Goal: Task Accomplishment & Management: Manage account settings

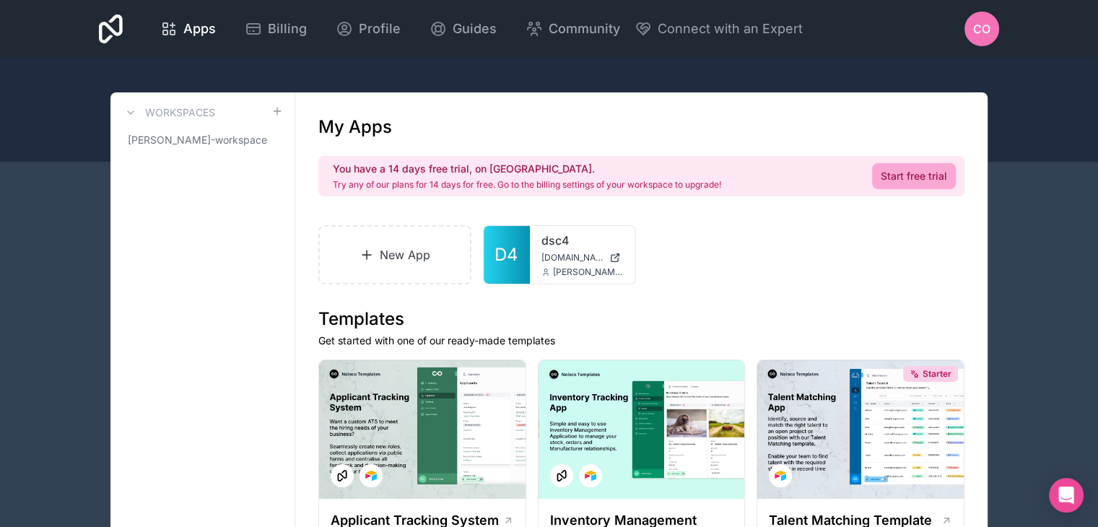
click at [986, 30] on span "CO" at bounding box center [981, 28] width 17 height 17
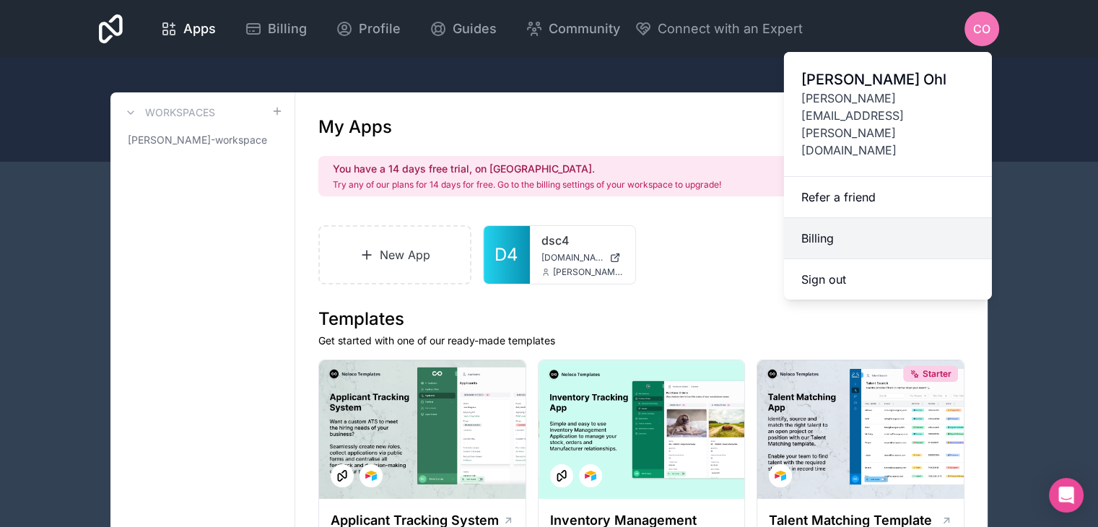
click at [820, 218] on link "Billing" at bounding box center [888, 238] width 208 height 41
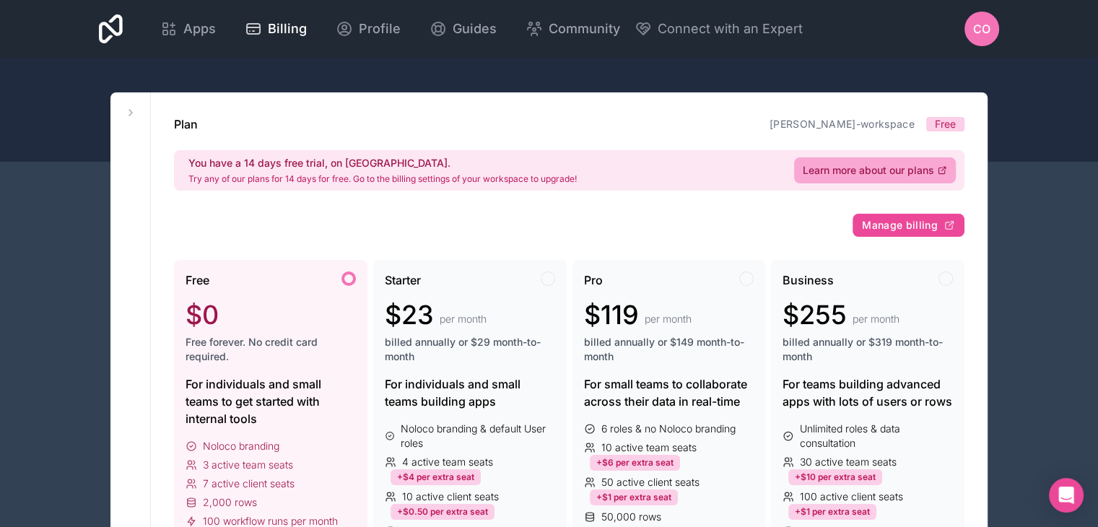
click at [131, 113] on icon at bounding box center [131, 113] width 12 height 12
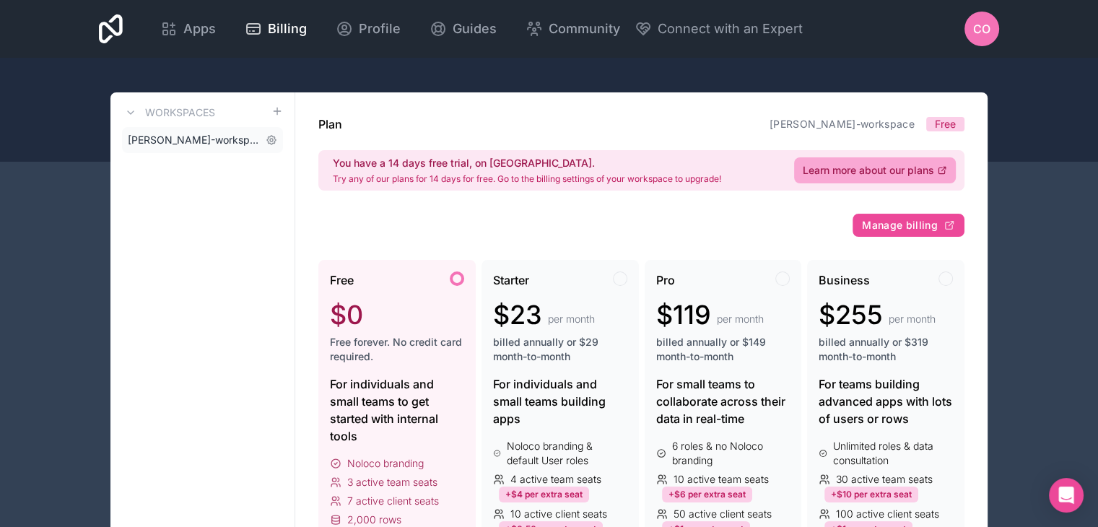
click at [219, 141] on span "[PERSON_NAME]-workspace" at bounding box center [194, 140] width 132 height 14
click at [269, 144] on icon at bounding box center [272, 140] width 12 height 12
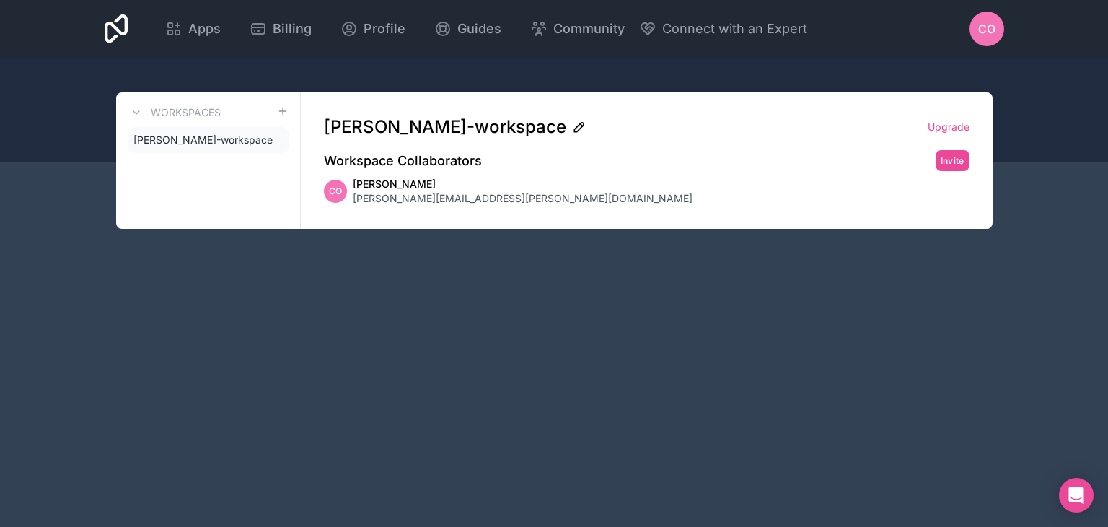
click at [574, 123] on icon at bounding box center [578, 127] width 9 height 9
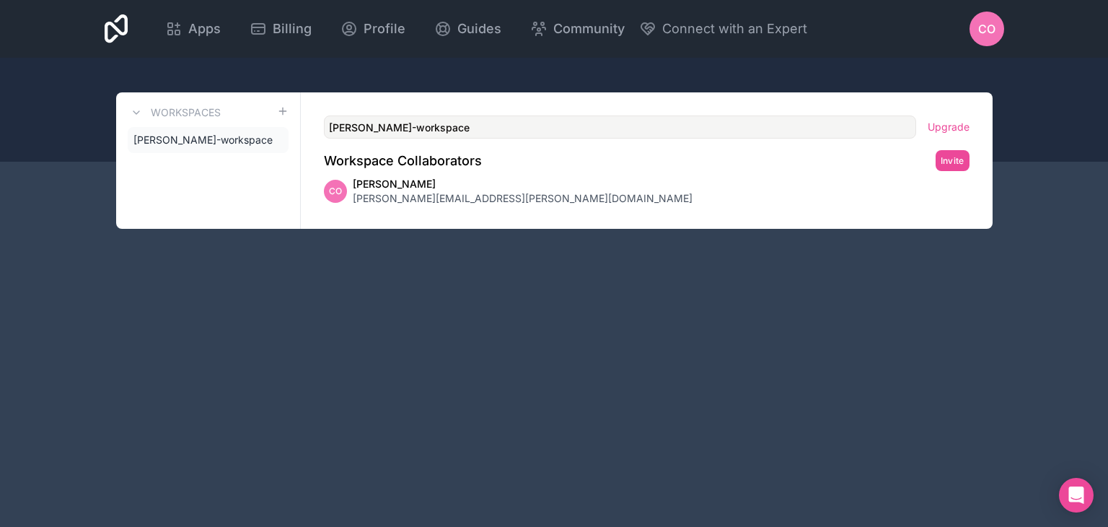
drag, startPoint x: 400, startPoint y: 126, endPoint x: 211, endPoint y: 122, distance: 189.1
click at [211, 122] on div "Workspaces [PERSON_NAME]-workspace [PERSON_NAME]-workspace Upgrade Workspace Co…" at bounding box center [554, 160] width 877 height 136
type input "Domo-Solutions-workspace"
click at [943, 126] on link "Upgrade" at bounding box center [949, 127] width 42 height 14
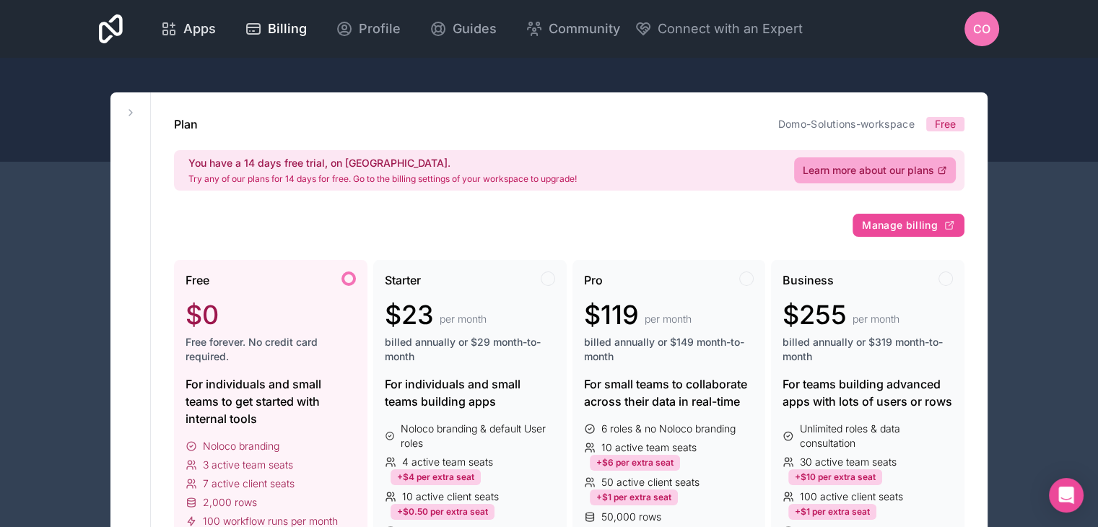
click at [187, 30] on span "Apps" at bounding box center [199, 29] width 32 height 20
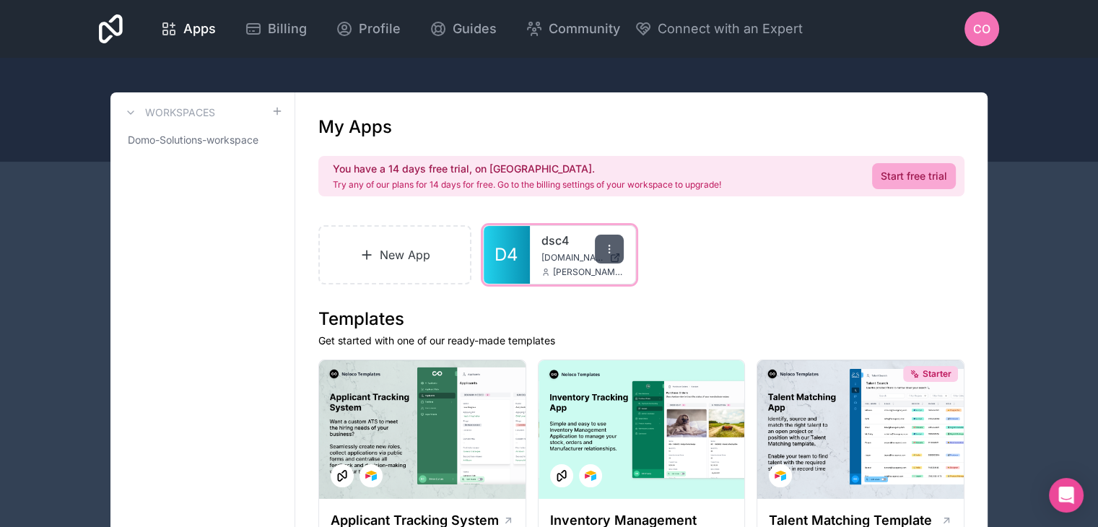
click at [616, 250] on div at bounding box center [609, 249] width 29 height 29
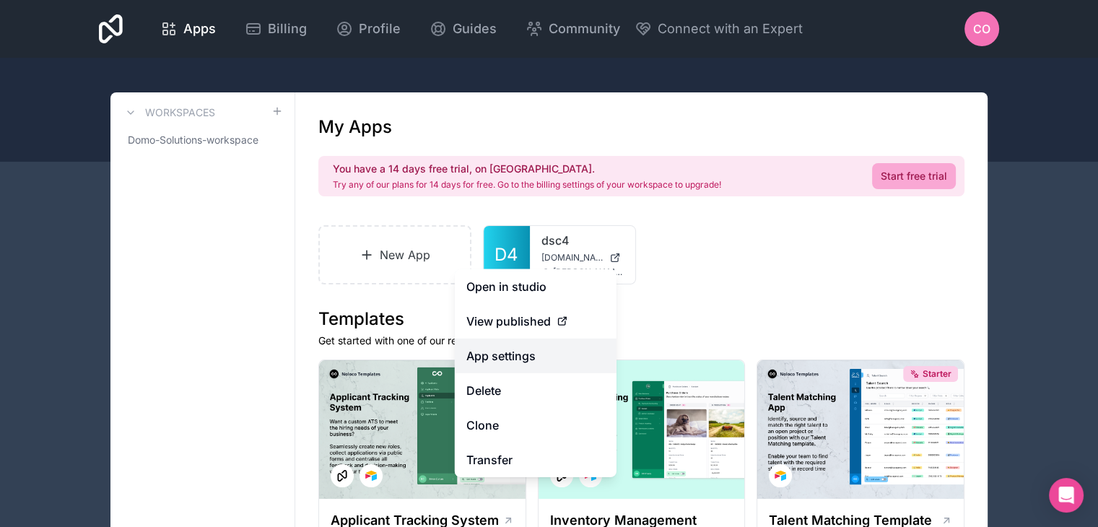
click at [511, 356] on link "App settings" at bounding box center [536, 355] width 162 height 35
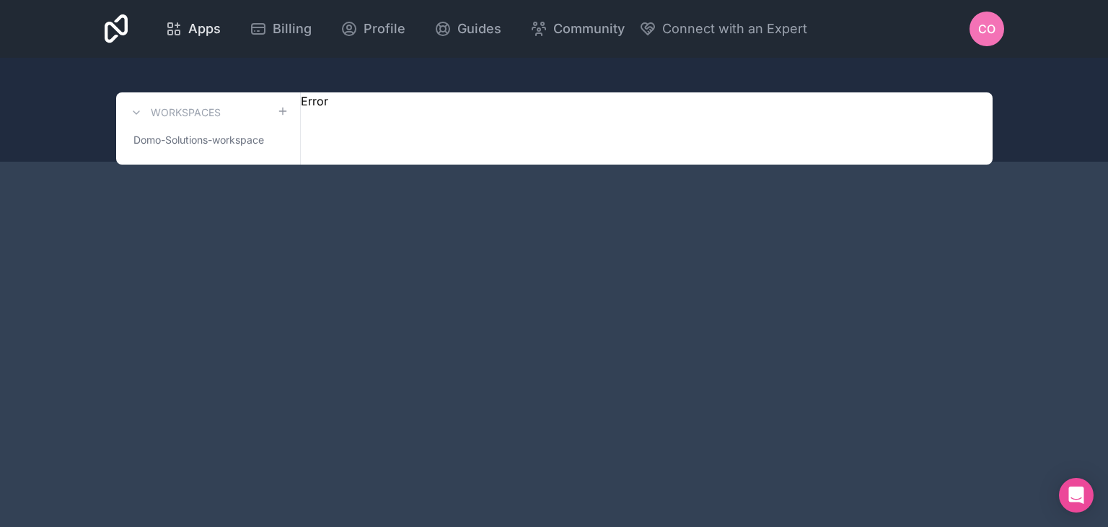
click at [193, 22] on span "Apps" at bounding box center [204, 29] width 32 height 20
